Goal: Information Seeking & Learning: Find specific fact

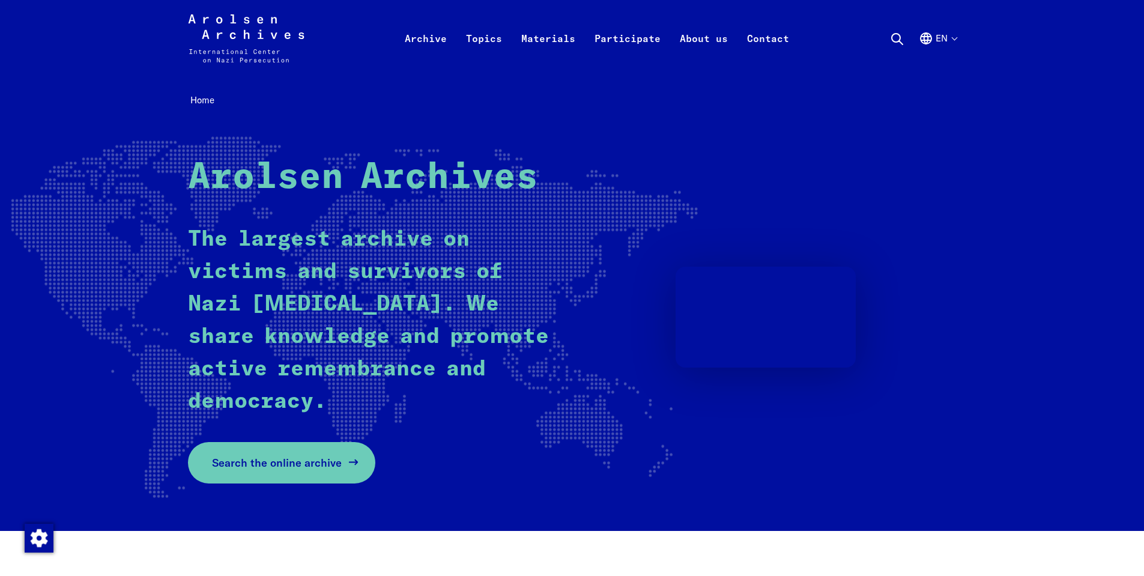
click at [272, 476] on link "Search the online archive" at bounding box center [281, 462] width 187 height 41
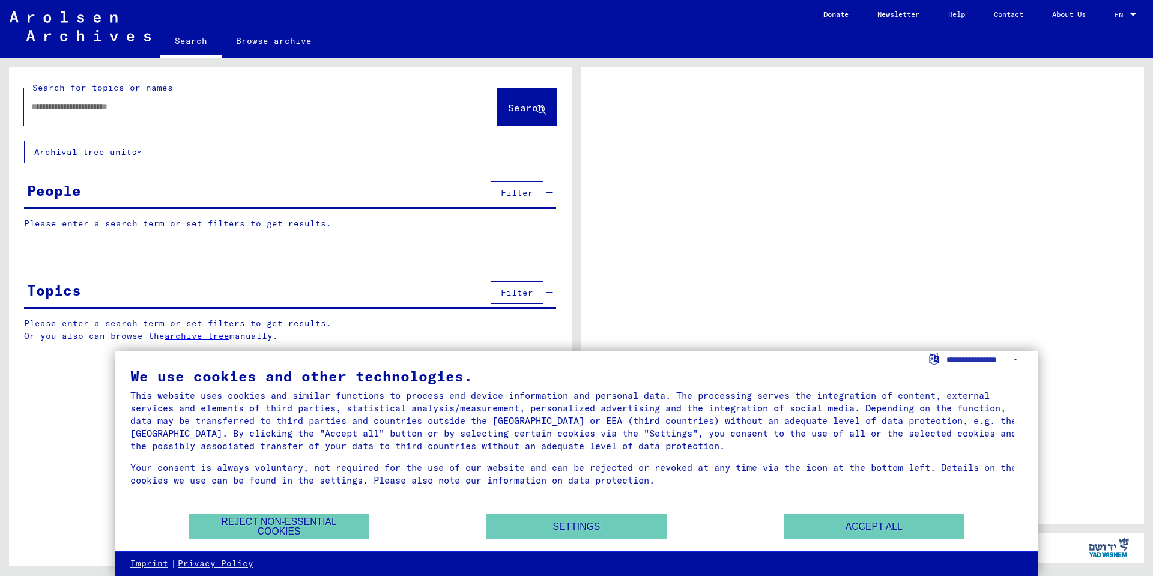
click at [207, 195] on div "People Filter" at bounding box center [290, 193] width 532 height 31
click at [169, 106] on input "text" at bounding box center [250, 106] width 438 height 13
type input "******"
click at [536, 107] on icon at bounding box center [541, 110] width 10 height 10
click at [904, 529] on button "Accept all" at bounding box center [874, 526] width 180 height 25
